Goal: Task Accomplishment & Management: Manage account settings

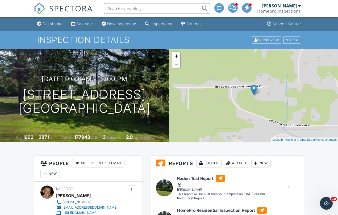
click at [78, 25] on div "Calendar" at bounding box center [84, 24] width 17 height 5
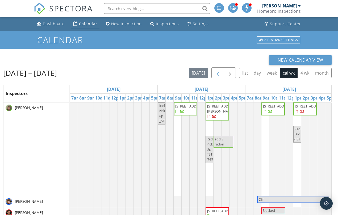
click at [217, 75] on span "button" at bounding box center [217, 73] width 6 height 6
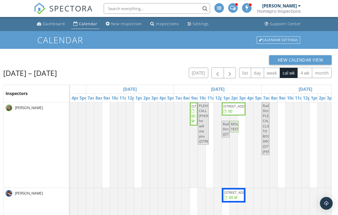
click at [232, 108] on span "505 3rd ave ne , Waseca 56093" at bounding box center [238, 106] width 30 height 5
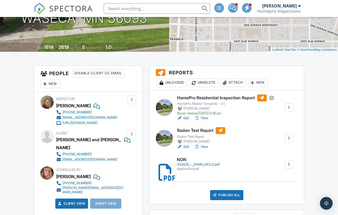
scroll to position [94, 0]
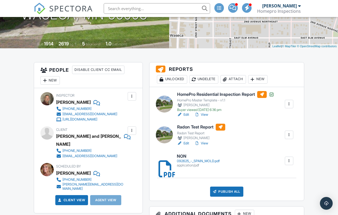
click at [236, 79] on div "Attach" at bounding box center [233, 79] width 26 height 9
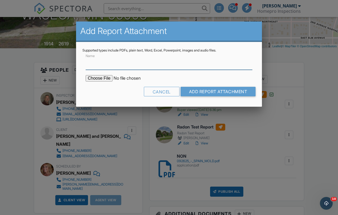
scroll to position [0, 0]
type input "a"
type input "Radon"
click at [101, 79] on input "file" at bounding box center [131, 78] width 90 height 6
type input "C:\fakepath\092825 - Spain Radon.pdf"
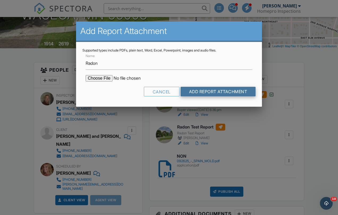
click at [207, 90] on input "Add Report Attachment" at bounding box center [217, 92] width 75 height 10
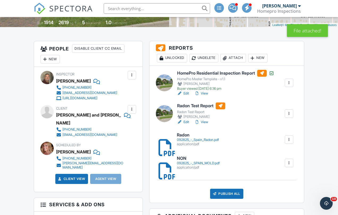
scroll to position [116, 0]
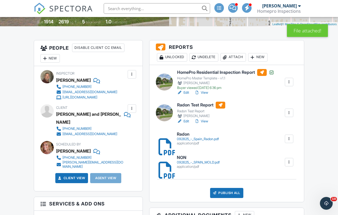
click at [185, 121] on link "Edit" at bounding box center [183, 121] width 12 height 5
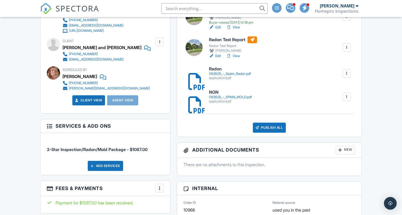
scroll to position [191, 0]
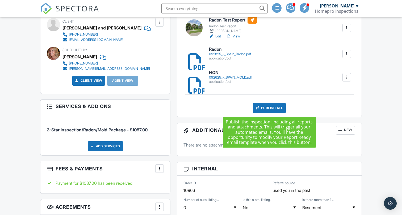
click at [279, 104] on div "Publish All" at bounding box center [269, 108] width 33 height 10
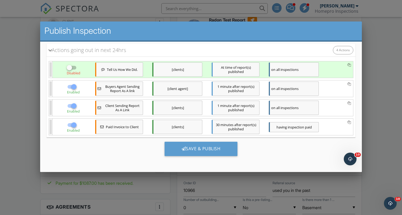
scroll to position [0, 0]
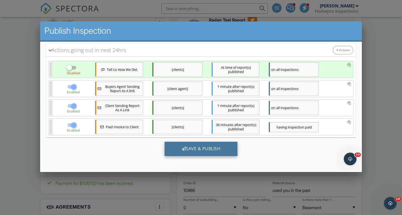
click at [207, 147] on div "Save & Publish" at bounding box center [200, 149] width 73 height 14
